Goal: Information Seeking & Learning: Learn about a topic

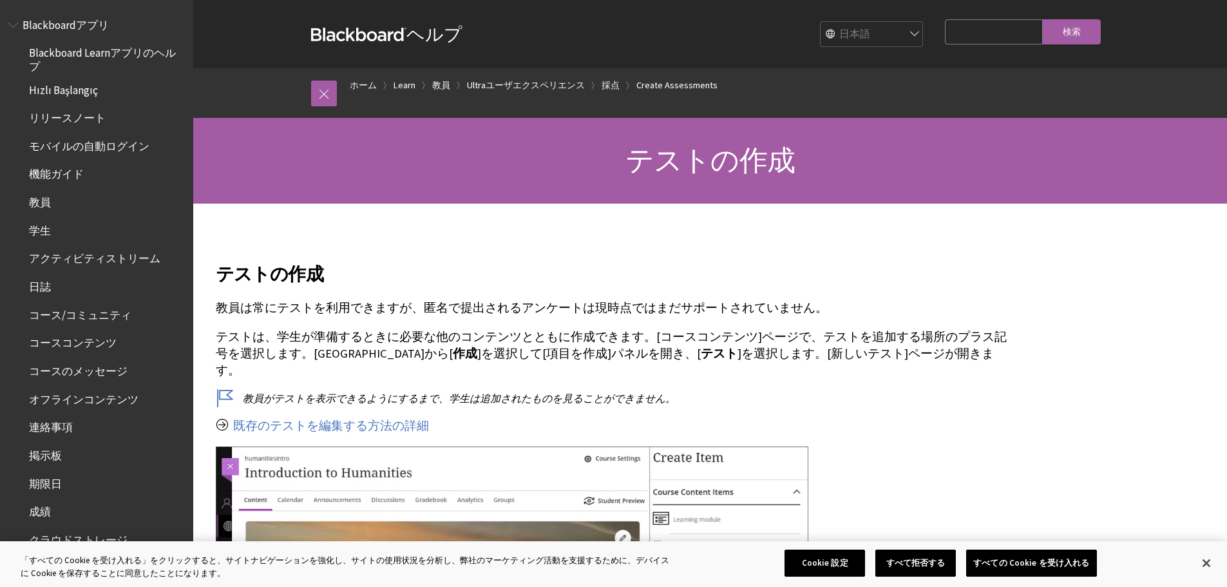
click at [945, 33] on input "Search Query" at bounding box center [994, 31] width 98 height 25
type input "テストのコピー"
click at [1043, 19] on input "検索" at bounding box center [1072, 31] width 58 height 25
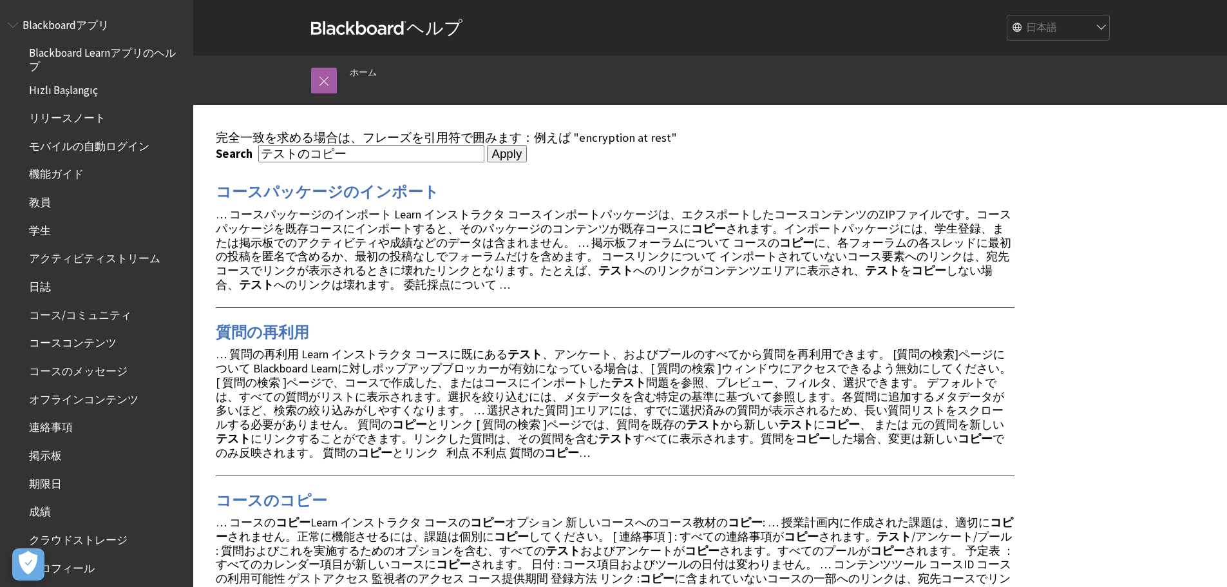
drag, startPoint x: 310, startPoint y: 156, endPoint x: 357, endPoint y: 158, distance: 46.4
click at [357, 158] on input "テストのコピー" at bounding box center [371, 153] width 226 height 17
type input "テストの複製"
click at [487, 145] on input "Apply" at bounding box center [507, 154] width 41 height 18
